Goal: Navigation & Orientation: Find specific page/section

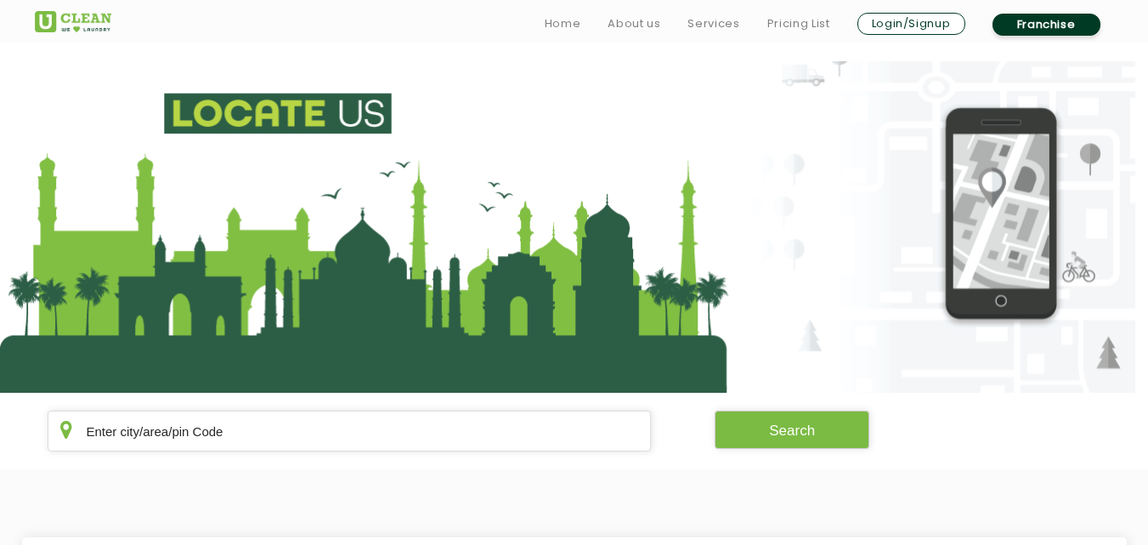
scroll to position [323, 0]
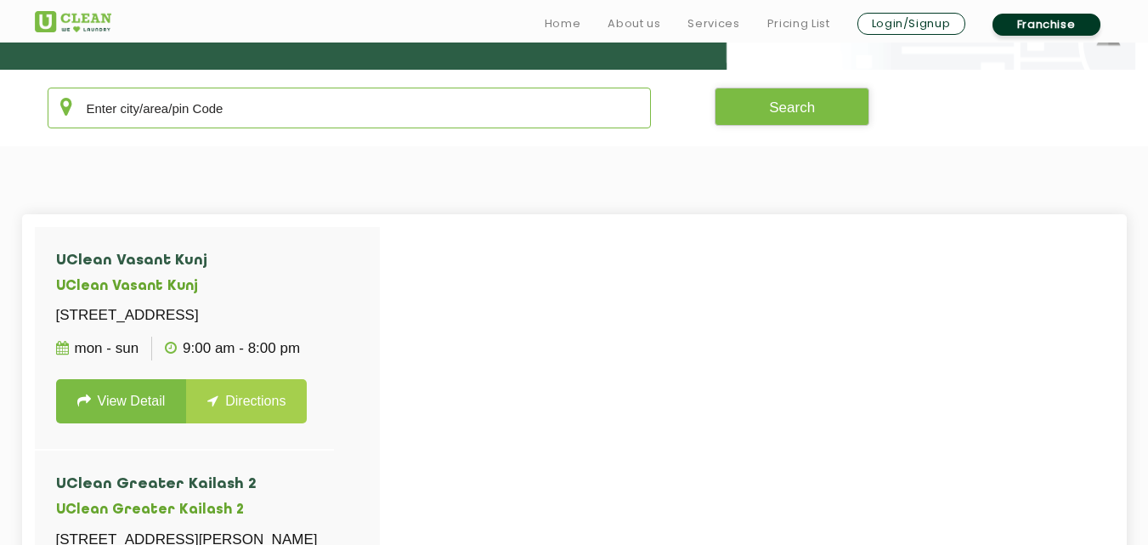
type input "m"
click at [212, 104] on input "text" at bounding box center [350, 108] width 604 height 41
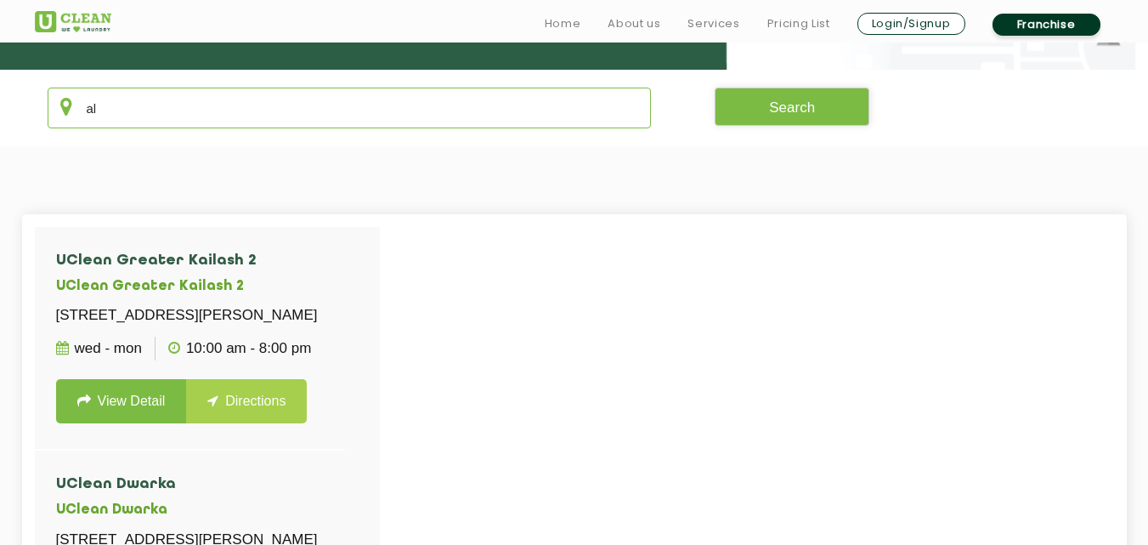
type input "a"
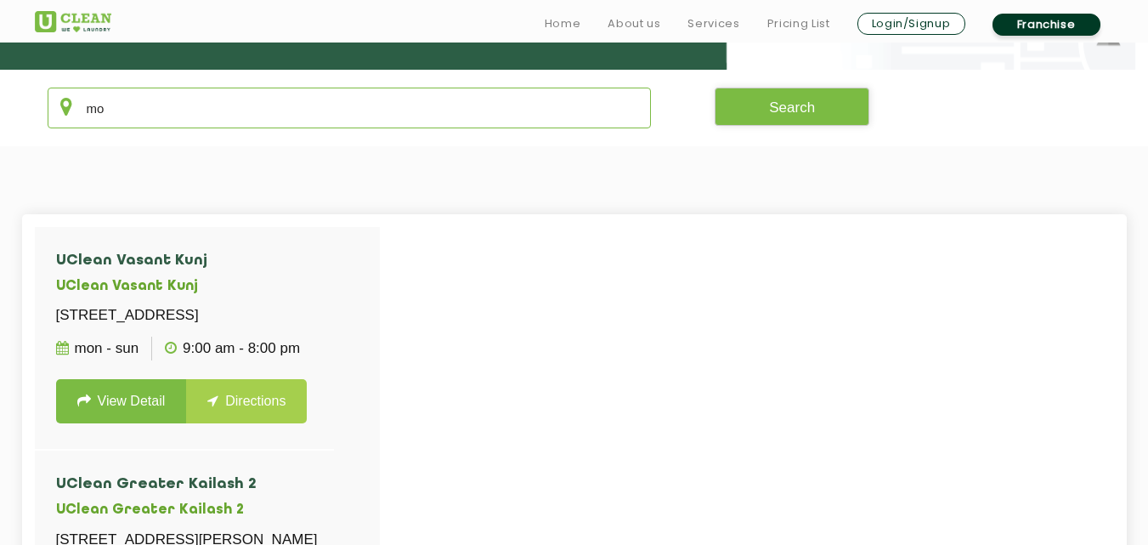
type input "m"
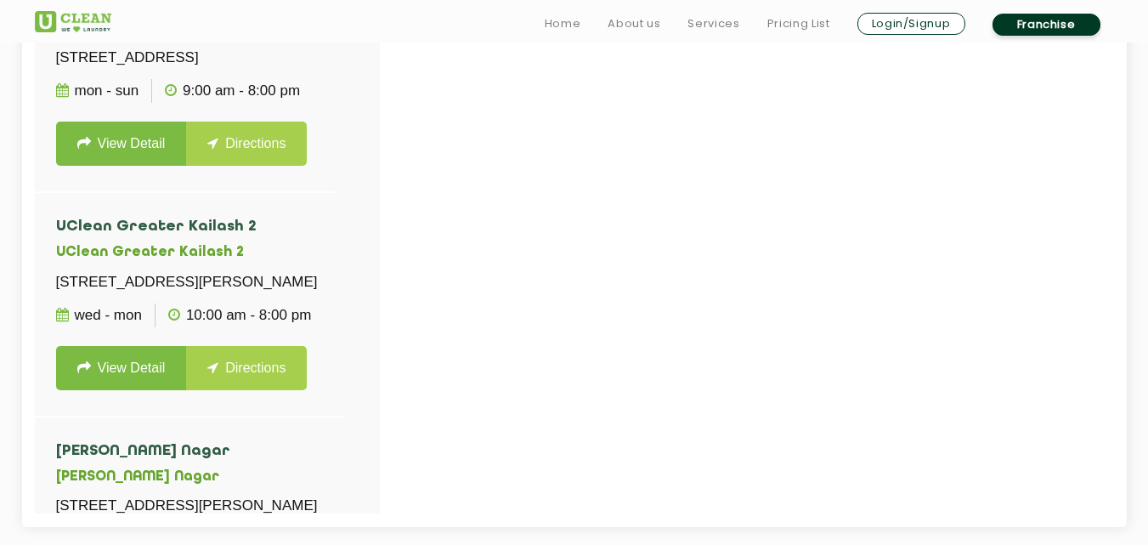
scroll to position [584, 0]
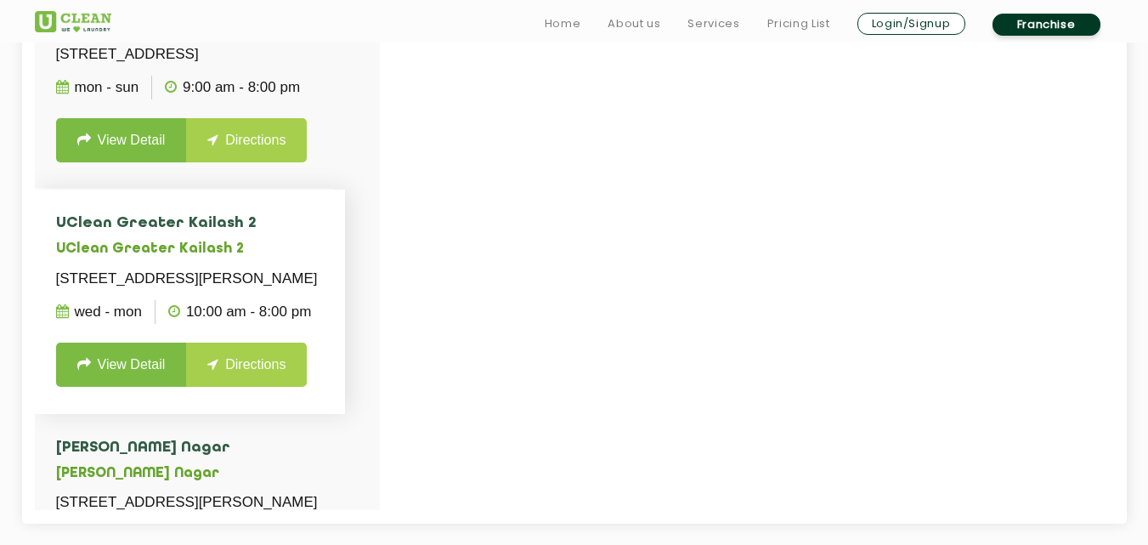
click at [325, 232] on h4 "UClean Greater Kailash 2" at bounding box center [190, 223] width 269 height 17
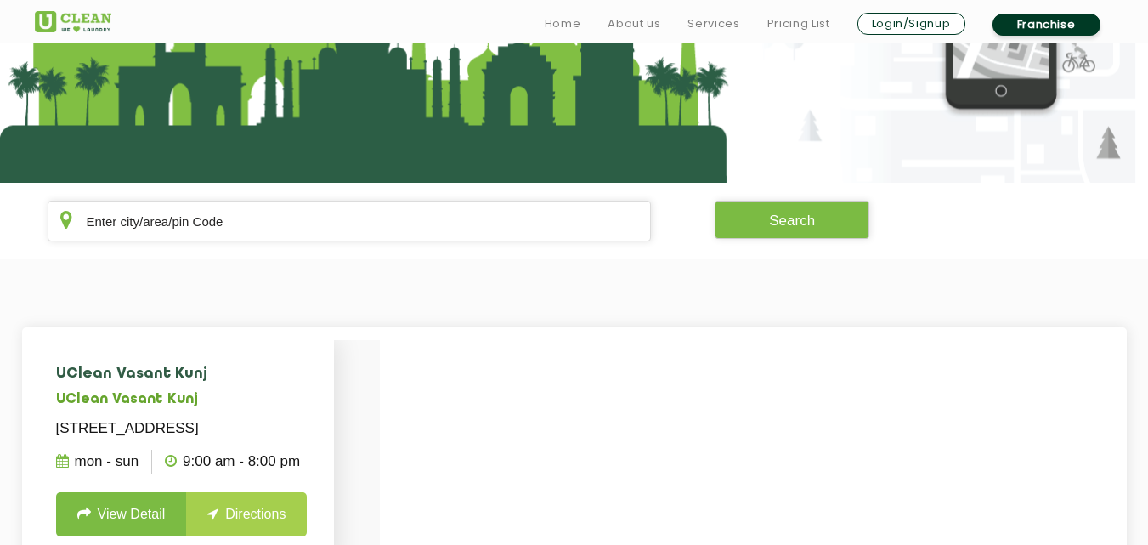
scroll to position [232, 0]
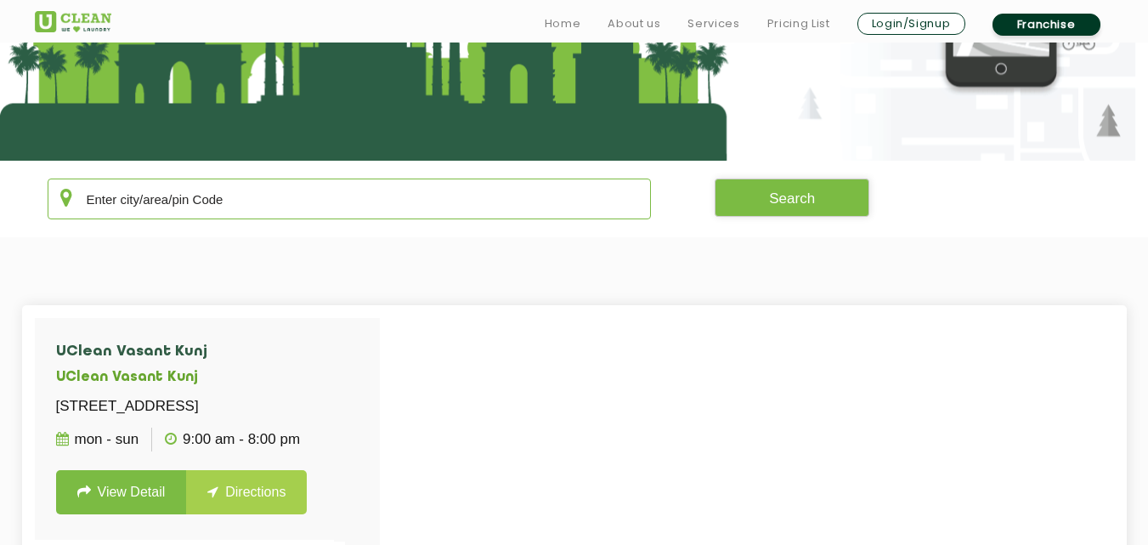
click at [195, 202] on input "text" at bounding box center [350, 198] width 604 height 41
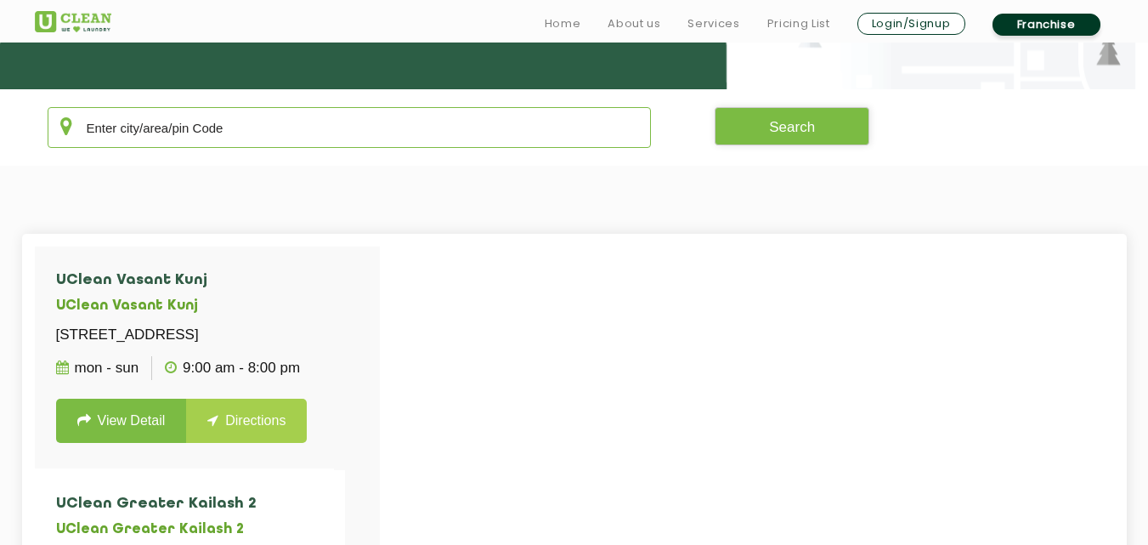
scroll to position [334, 0]
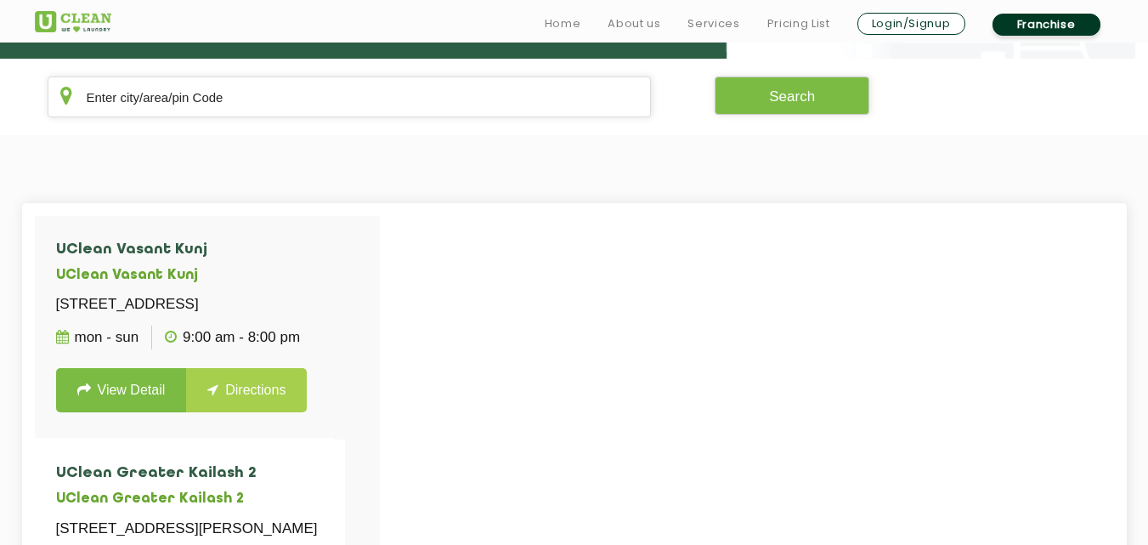
click at [189, 205] on div "UClean Vasant Kunj UClean [STREET_ADDRESS] Mon - Sun 9:00 AM - 8:00 PM View Det…" at bounding box center [574, 488] width 1105 height 570
click at [165, 99] on input "text" at bounding box center [350, 96] width 604 height 41
click at [261, 89] on input "text" at bounding box center [350, 96] width 604 height 41
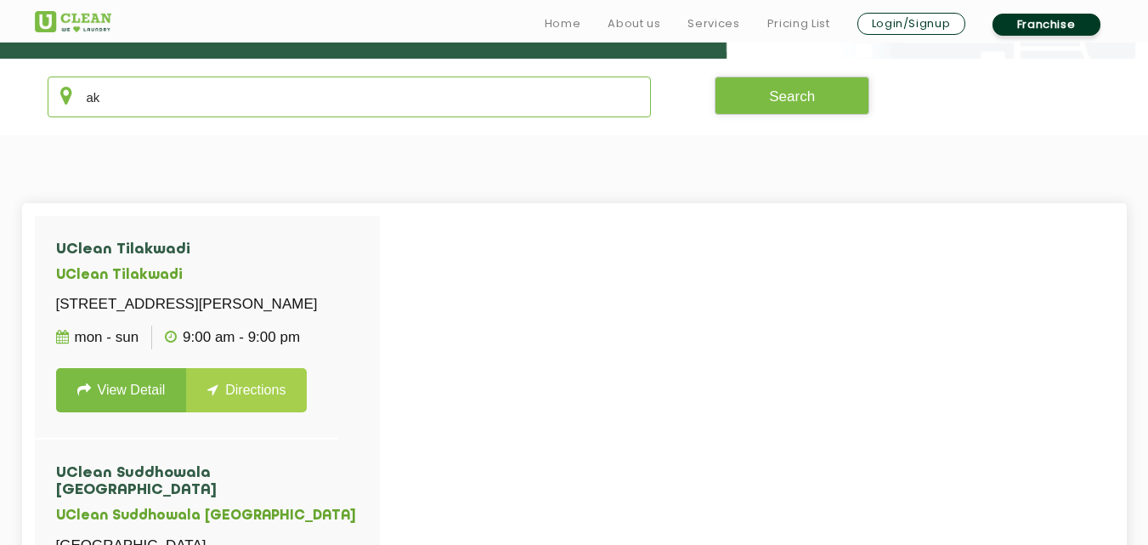
type input "a"
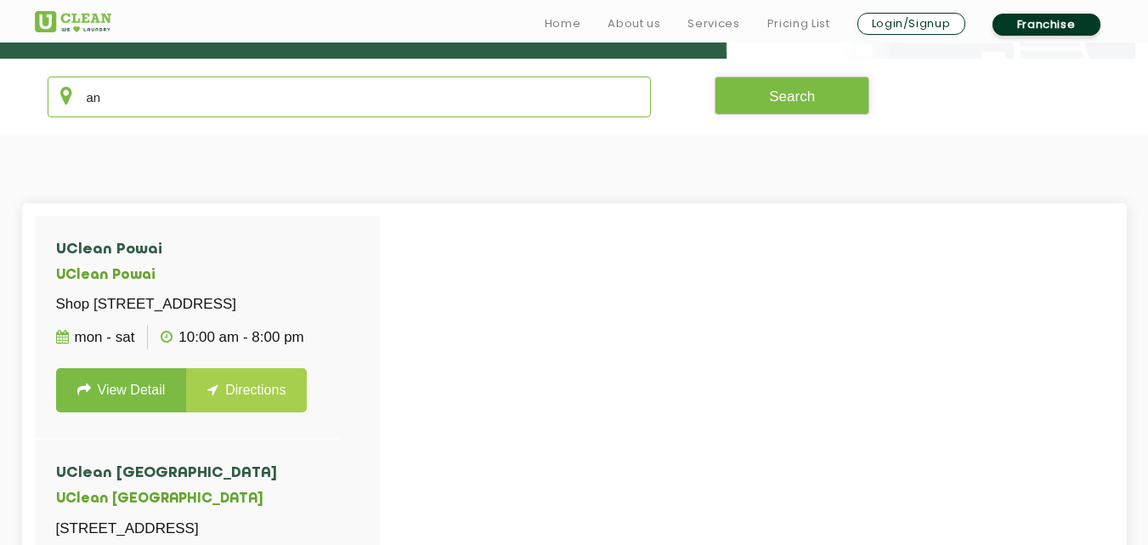
type input "a"
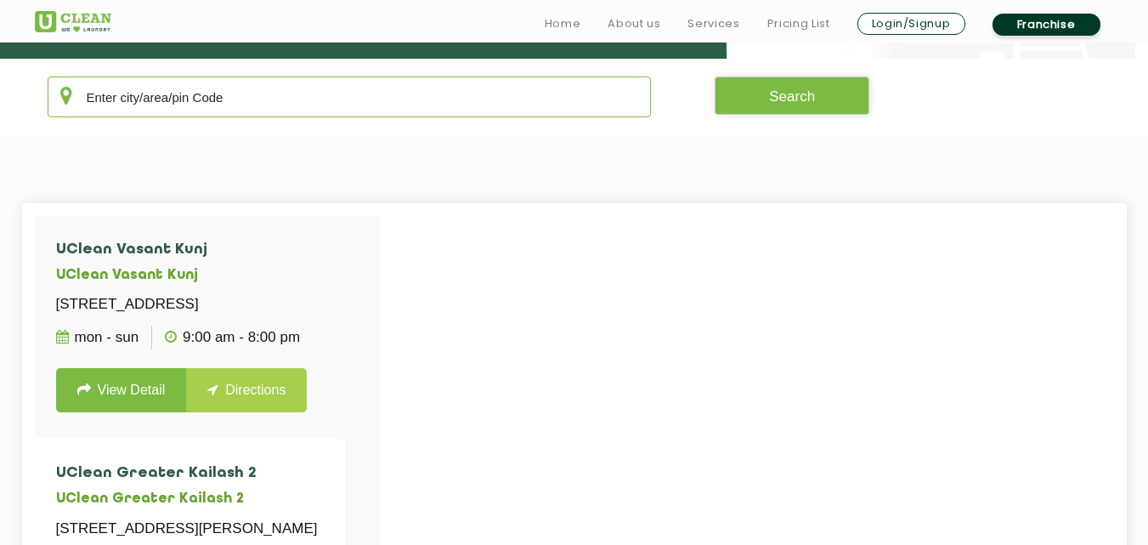
type input "\"
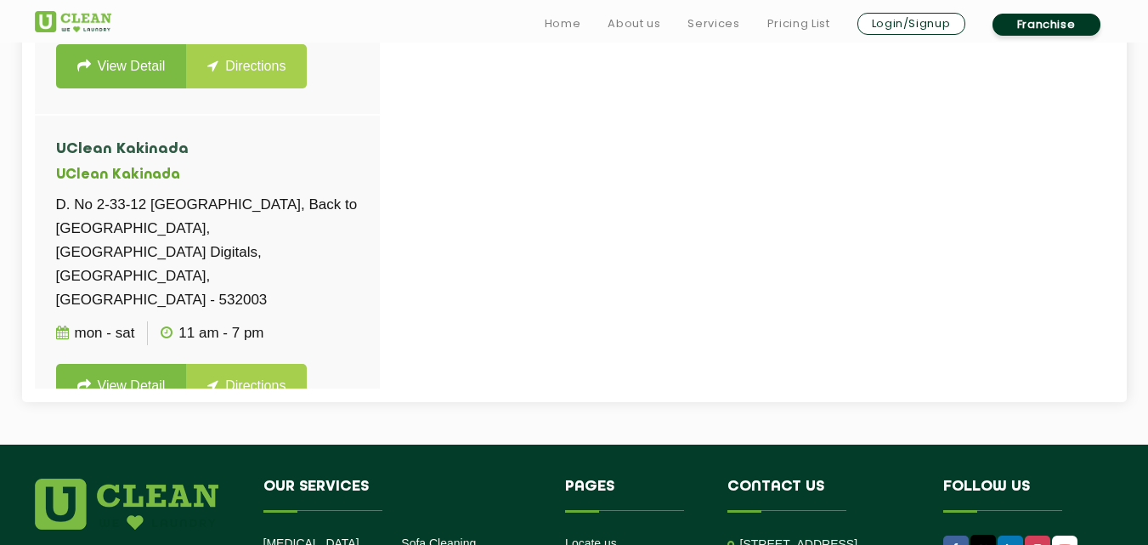
scroll to position [714, 0]
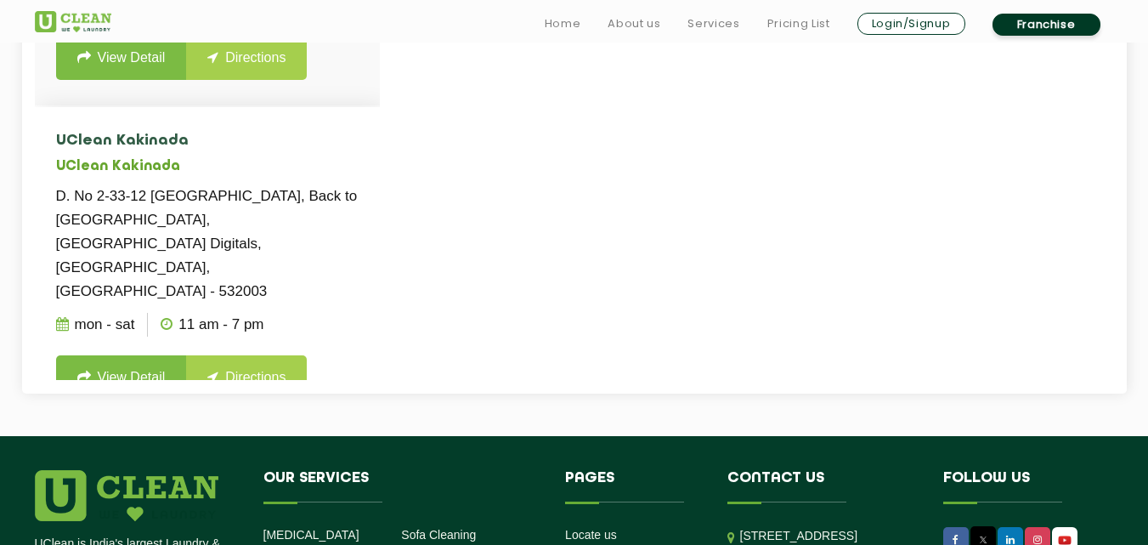
click at [235, 171] on h5 "UClean Kakinada" at bounding box center [207, 167] width 303 height 16
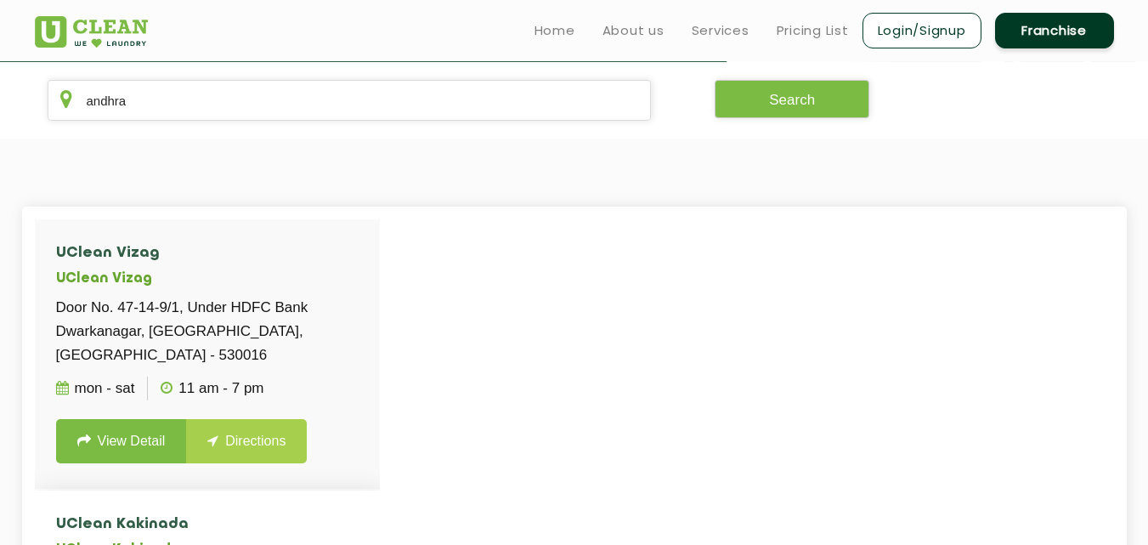
scroll to position [329, 0]
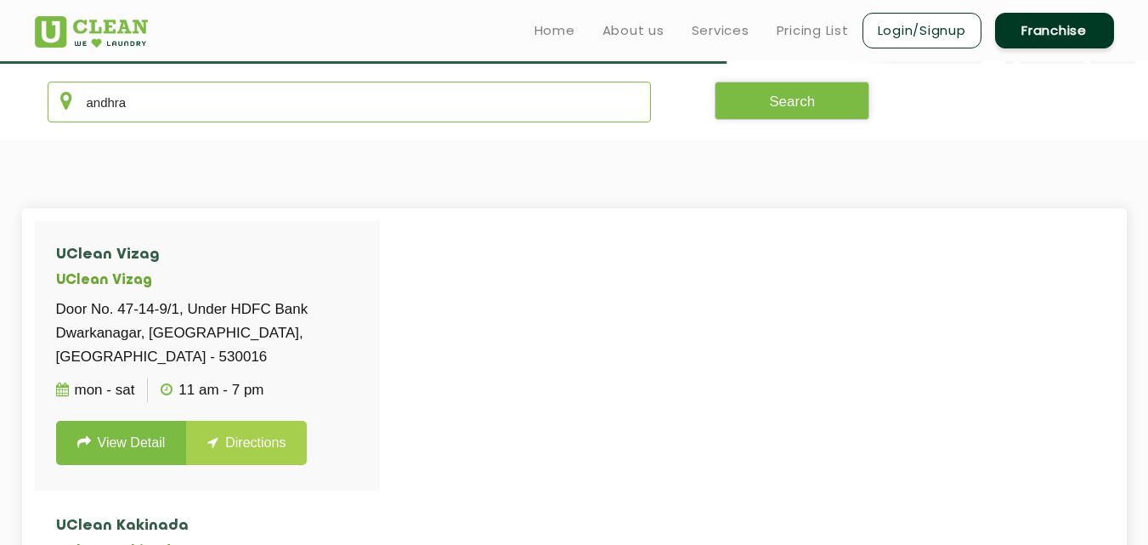
click at [226, 94] on input "andhra" at bounding box center [350, 102] width 604 height 41
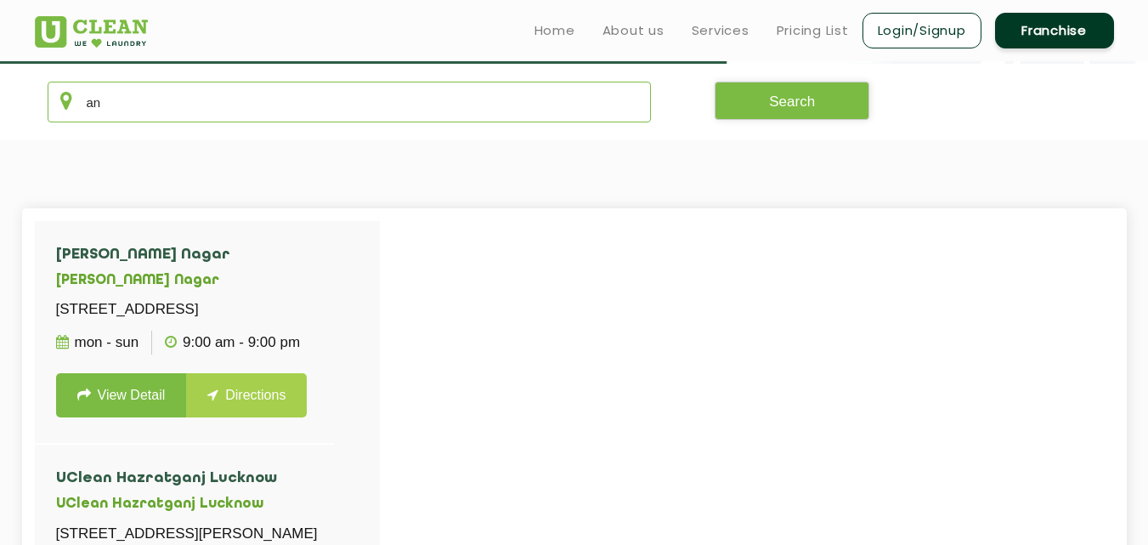
type input "a"
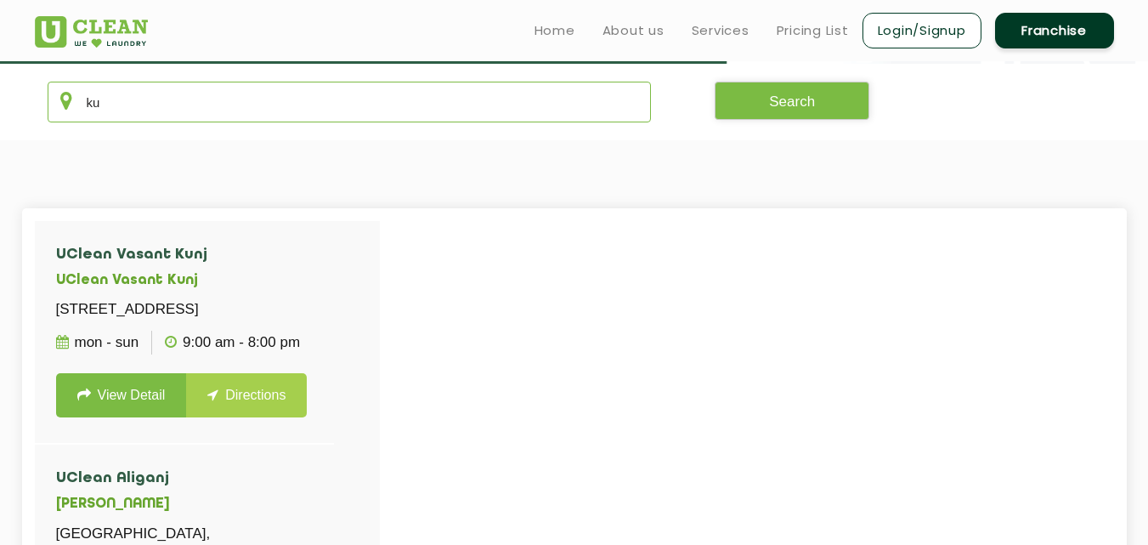
type input "k"
type input "\"
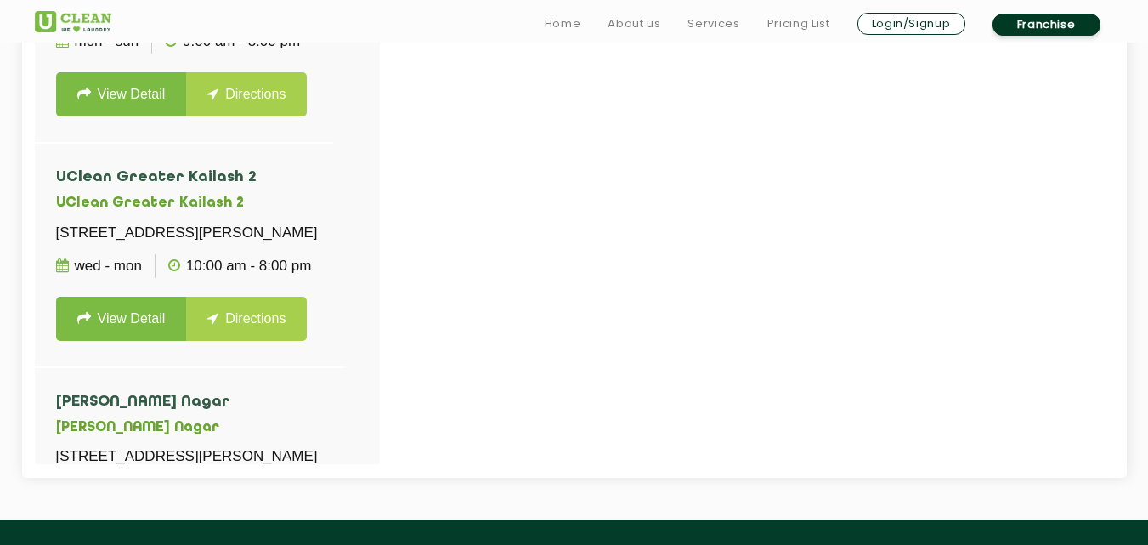
scroll to position [629, 0]
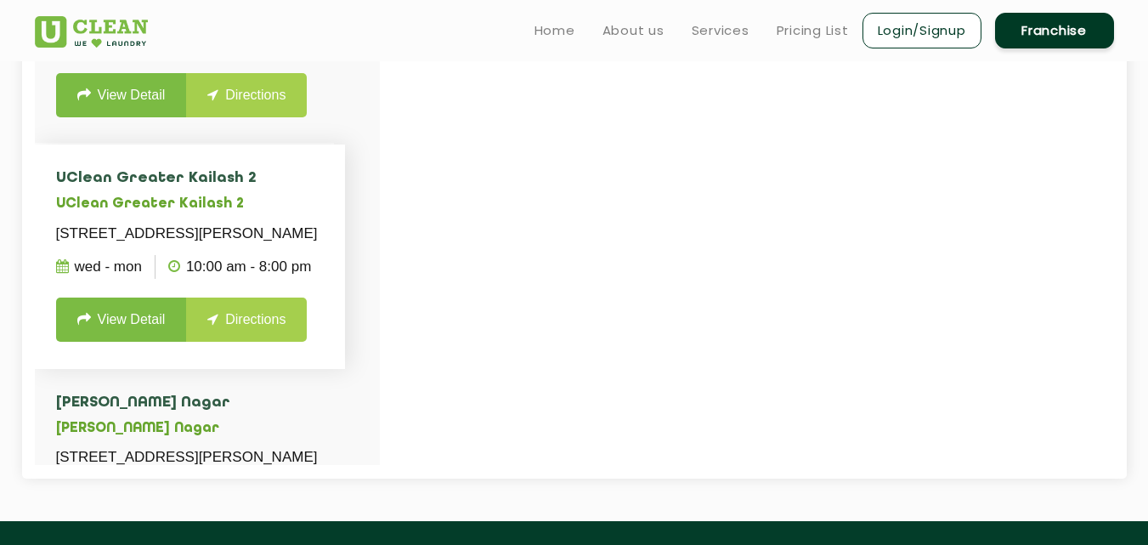
click at [343, 191] on li "UClean Greater Kailash [STREET_ADDRESS][PERSON_NAME] Wed - Mon 10:00 AM - 8:00 …" at bounding box center [190, 256] width 311 height 224
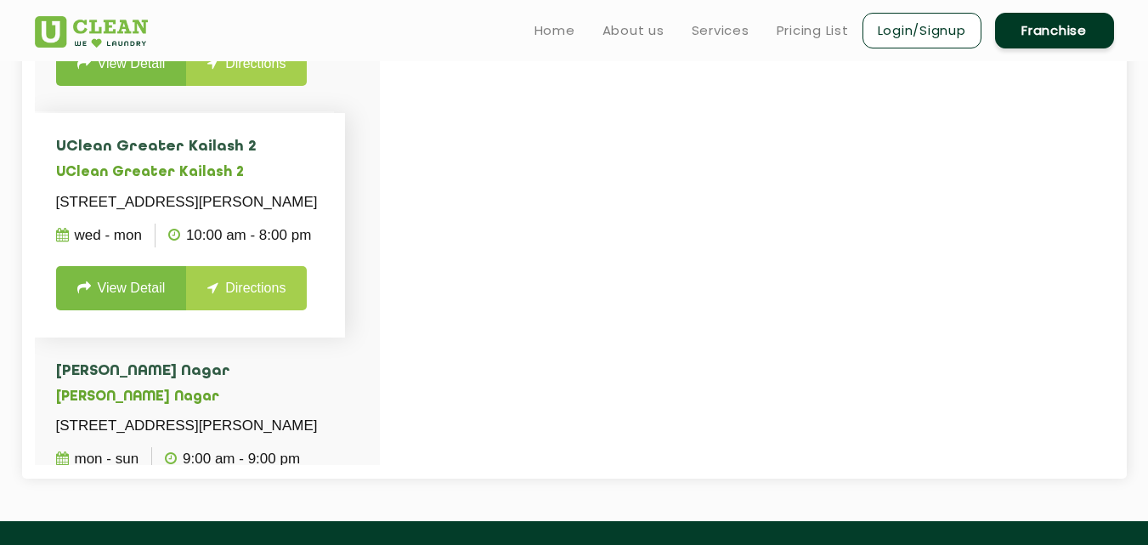
scroll to position [0, 0]
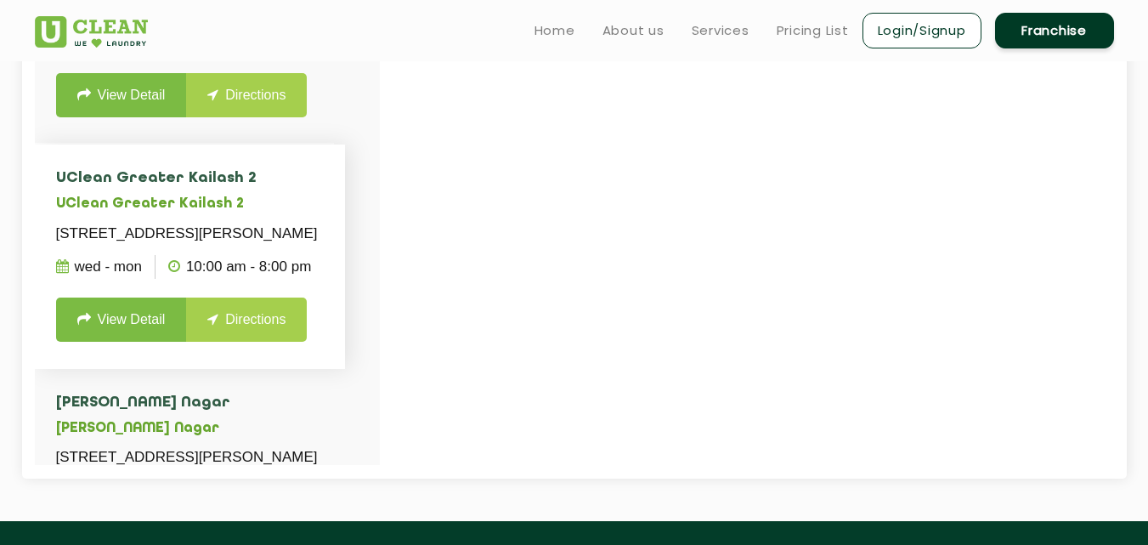
click at [305, 366] on li "UClean Greater Kailash [STREET_ADDRESS][PERSON_NAME] Wed - Mon 10:00 AM - 8:00 …" at bounding box center [190, 256] width 311 height 224
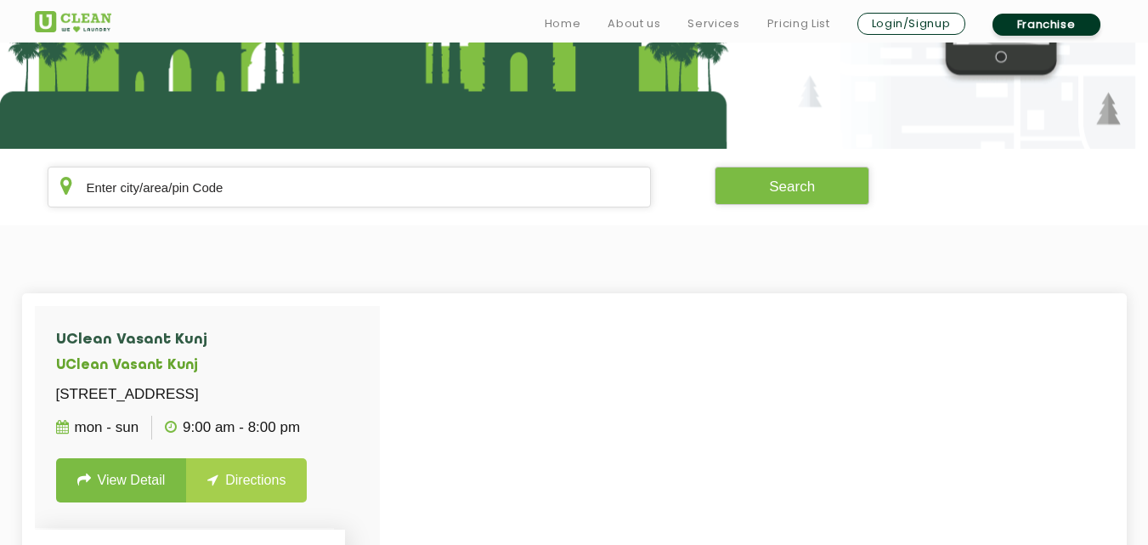
scroll to position [266, 0]
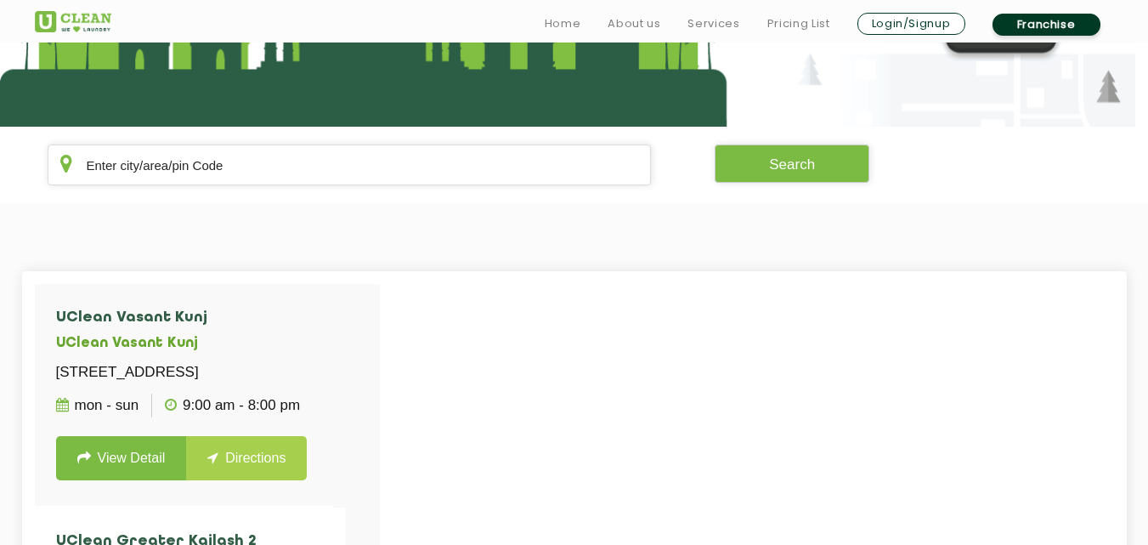
click at [320, 212] on section "UClean Vasant Kunj UClean [STREET_ADDRESS] Mon - Sun 9:00 AM - 8:00 PM View Det…" at bounding box center [574, 543] width 1148 height 681
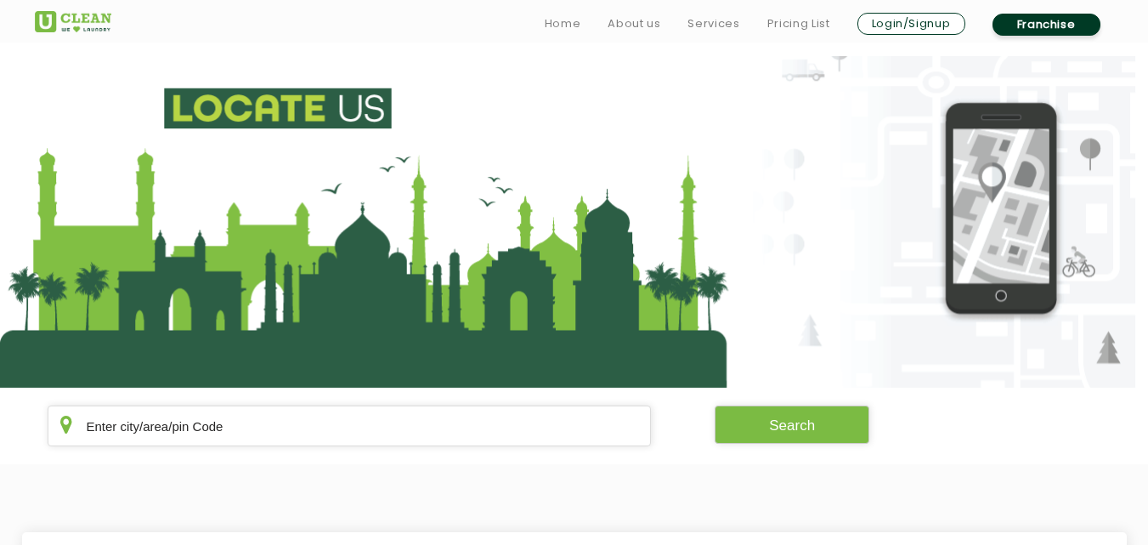
scroll to position [6, 0]
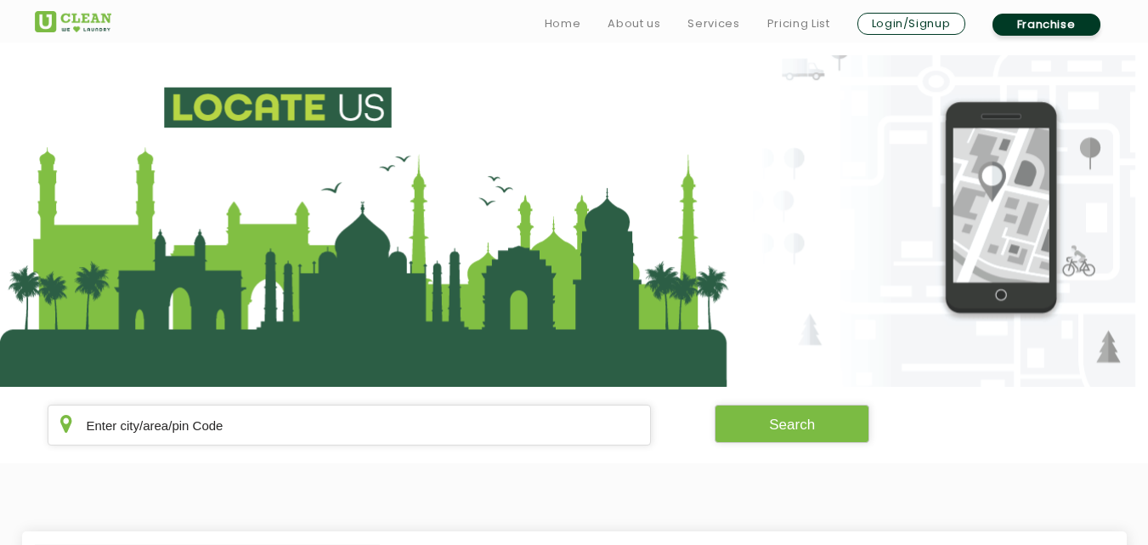
drag, startPoint x: 108, startPoint y: 299, endPoint x: 107, endPoint y: 286, distance: 12.8
click at [107, 286] on section at bounding box center [574, 220] width 1148 height 331
click at [111, 285] on section at bounding box center [574, 220] width 1148 height 331
